Goal: Information Seeking & Learning: Understand process/instructions

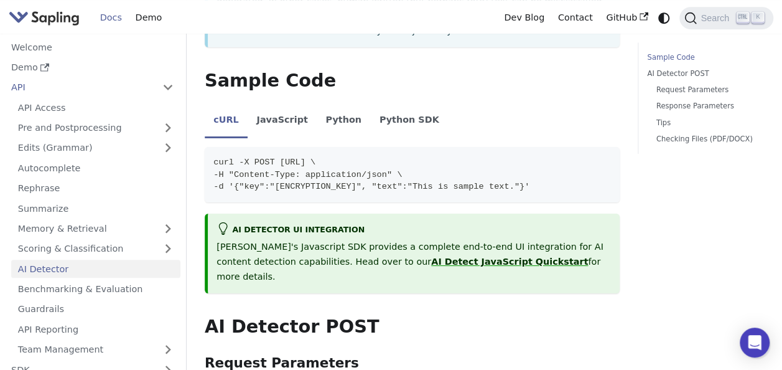
scroll to position [311, 0]
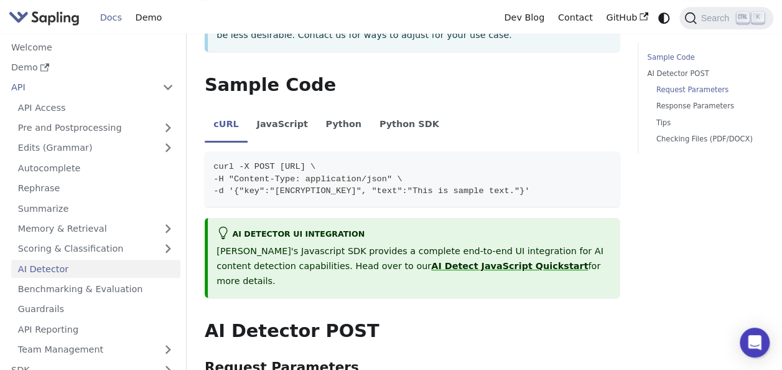
click at [674, 90] on link "Request Parameters" at bounding box center [705, 90] width 99 height 12
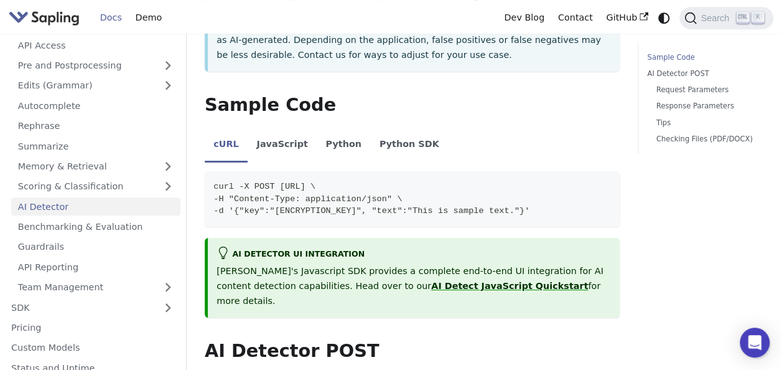
scroll to position [290, 0]
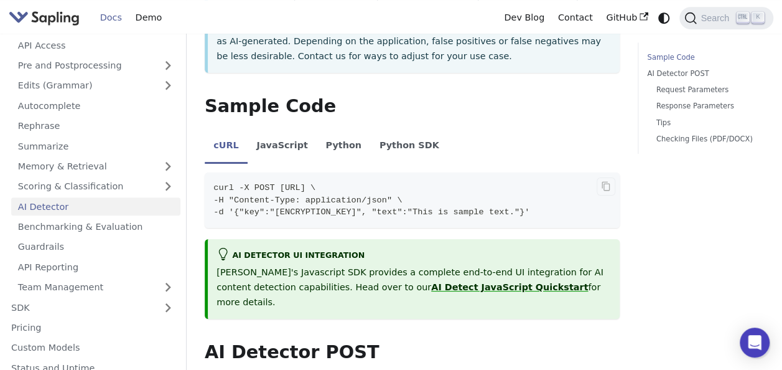
click at [530, 207] on span "-d '{"key":"[ENCRYPTION_KEY]", "text":"This is sample text."}'" at bounding box center [371, 211] width 316 height 9
click at [607, 181] on icon "Copy code to clipboard" at bounding box center [606, 186] width 10 height 10
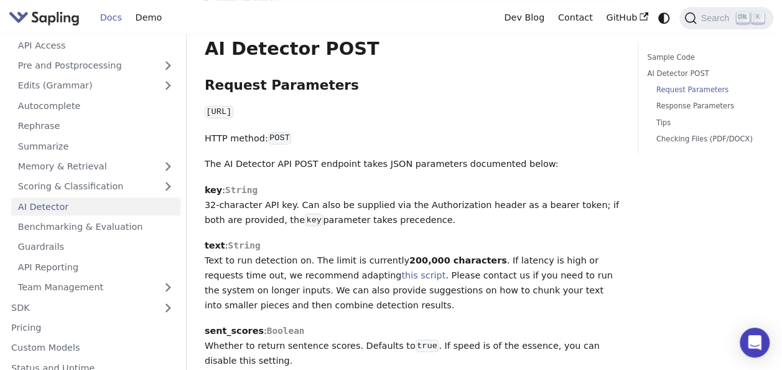
scroll to position [663, 0]
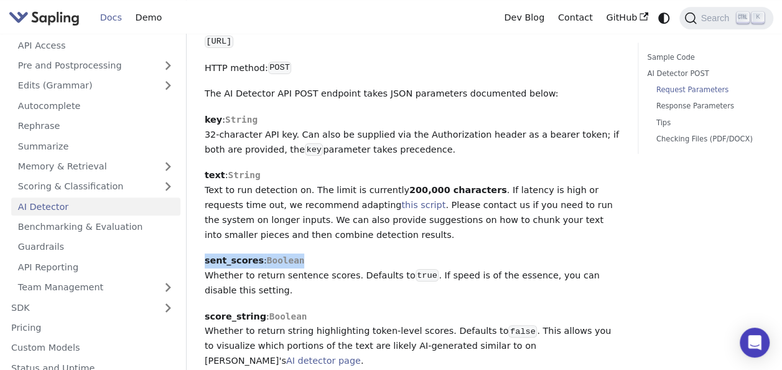
drag, startPoint x: 296, startPoint y: 235, endPoint x: 205, endPoint y: 235, distance: 90.8
click at [205, 253] on p "sent_scores : [PERSON_NAME] to return sentence scores. Defaults to true . If sp…" at bounding box center [412, 275] width 415 height 44
copy p "sent_scores : [PERSON_NAME]"
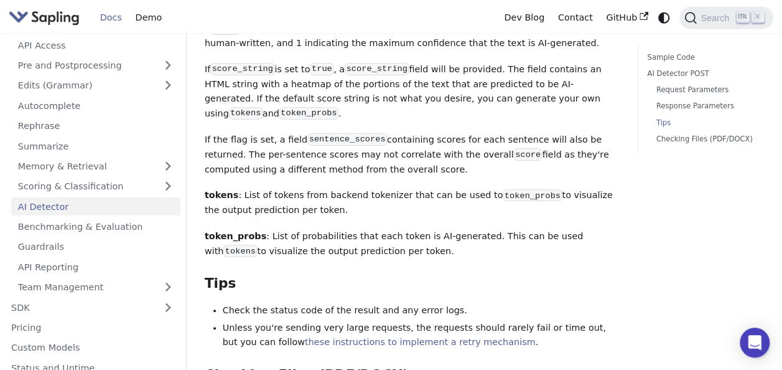
scroll to position [1534, 0]
